Goal: Check status: Check status

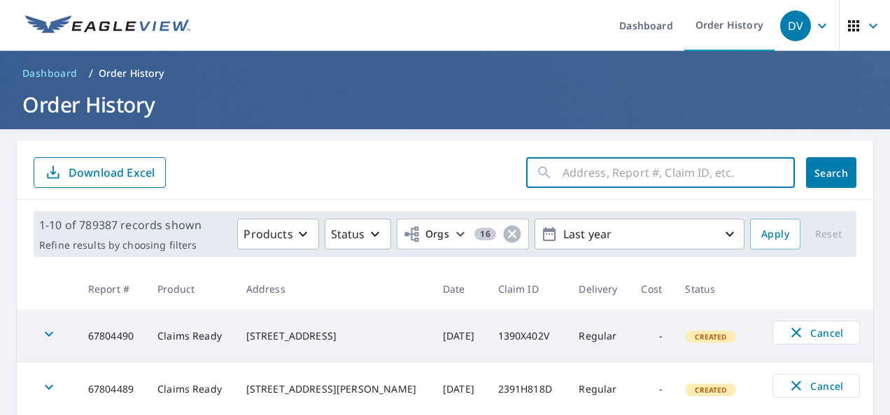
click at [601, 180] on input "text" at bounding box center [678, 172] width 232 height 39
type input "[STREET_ADDRESS][PERSON_NAME]"
click button "Search" at bounding box center [831, 172] width 50 height 31
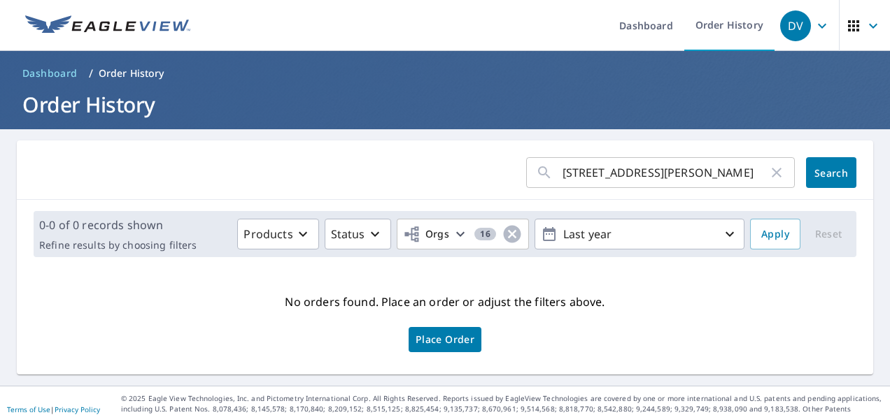
click at [770, 170] on icon "button" at bounding box center [776, 172] width 17 height 17
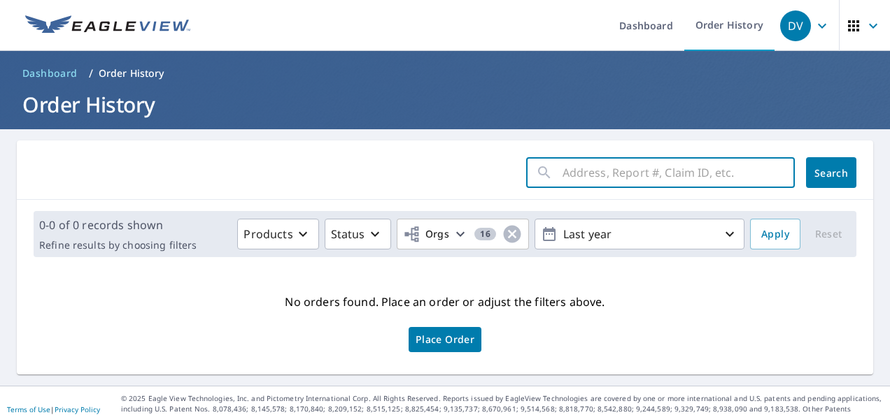
click at [617, 173] on input "text" at bounding box center [678, 172] width 232 height 39
paste input "67757428"
type input "67757428"
click at [824, 168] on span "Search" at bounding box center [831, 172] width 28 height 13
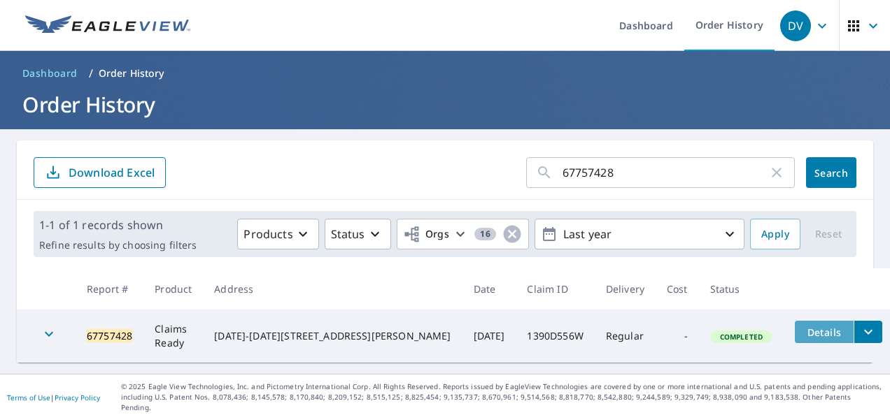
click at [803, 336] on span "Details" at bounding box center [824, 332] width 42 height 13
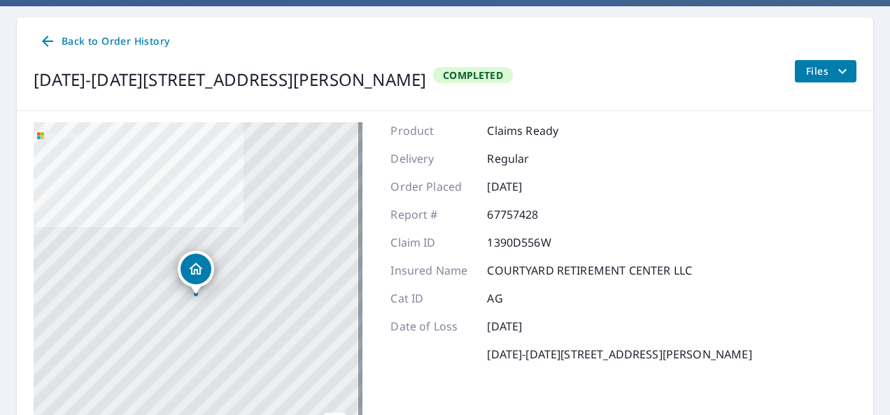
scroll to position [116, 0]
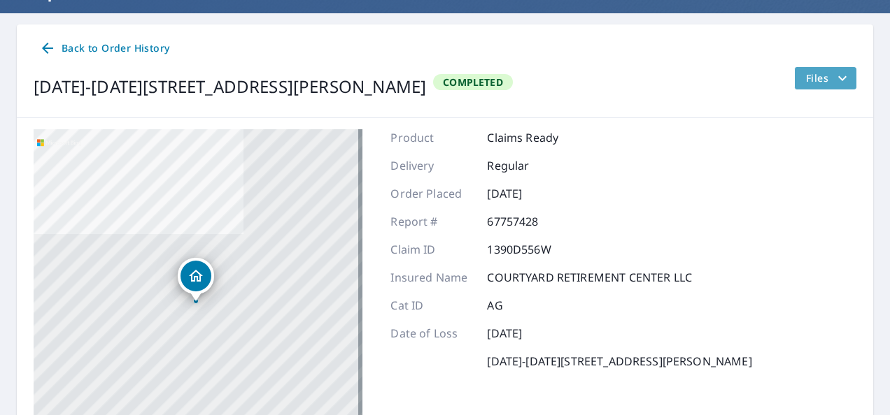
click at [807, 76] on span "Files" at bounding box center [828, 78] width 45 height 17
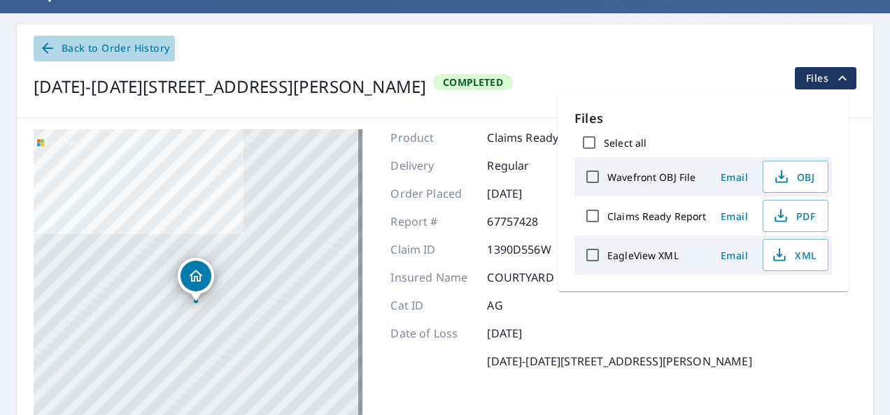
click at [95, 50] on span "Back to Order History" at bounding box center [104, 48] width 130 height 17
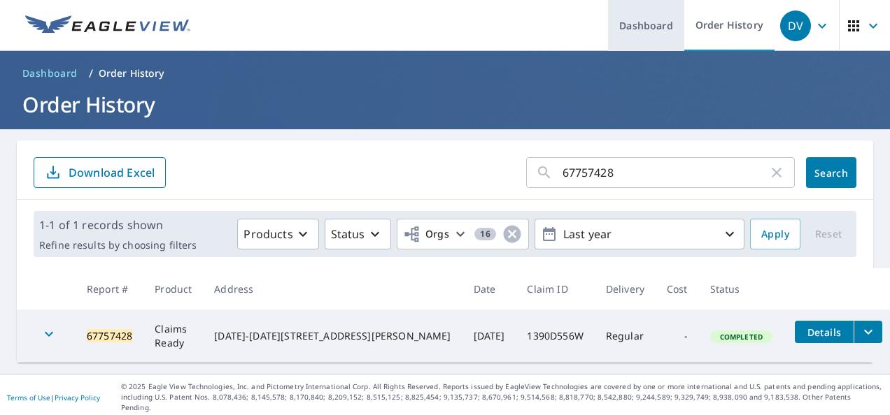
click at [644, 32] on link "Dashboard" at bounding box center [646, 25] width 76 height 51
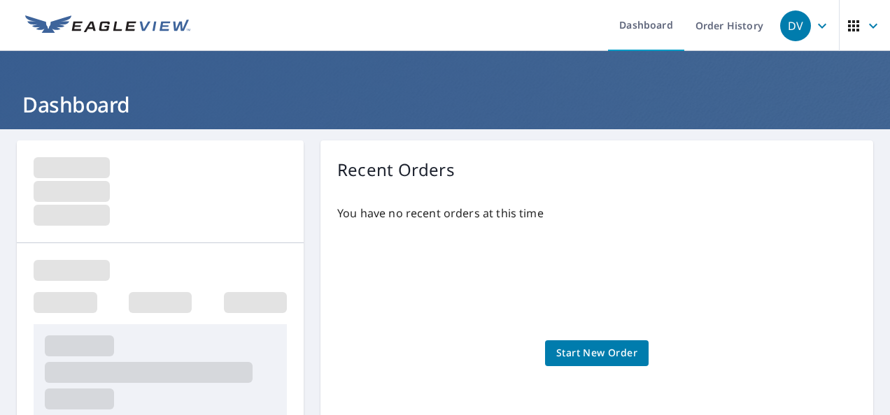
click at [864, 22] on icon "button" at bounding box center [872, 25] width 17 height 17
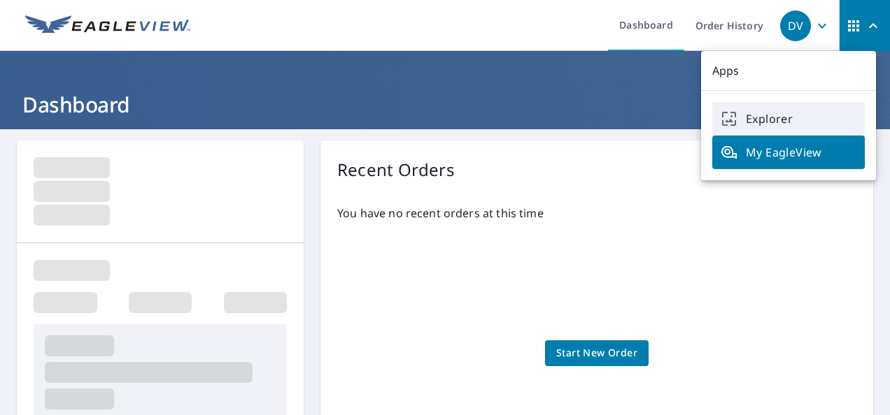
click at [762, 121] on span "Explorer" at bounding box center [788, 118] width 136 height 17
